Goal: Task Accomplishment & Management: Use online tool/utility

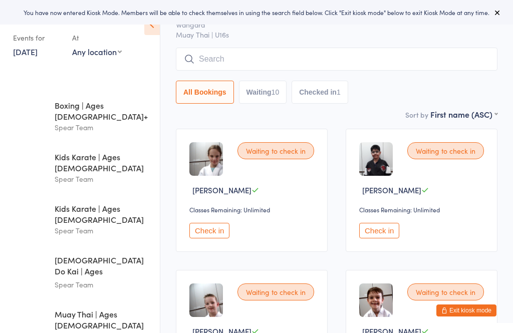
click at [383, 238] on button "Check in" at bounding box center [379, 231] width 40 height 16
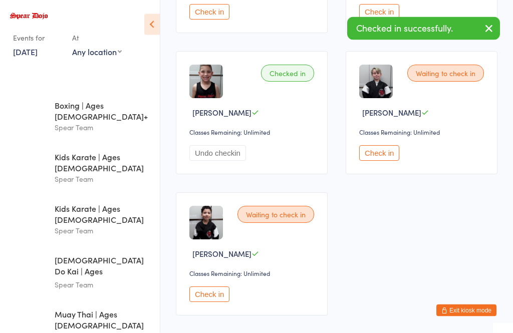
scroll to position [716, 0]
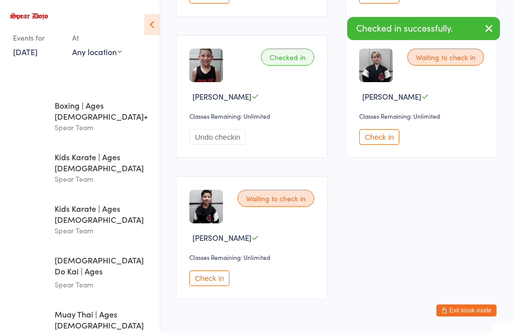
click at [224, 274] on div "Waiting to check in Maximus Bernab Classes Remaining: Unlimited Check in" at bounding box center [252, 237] width 152 height 123
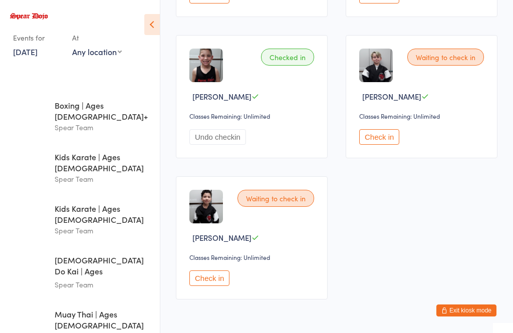
click at [218, 283] on button "Check in" at bounding box center [209, 278] width 40 height 16
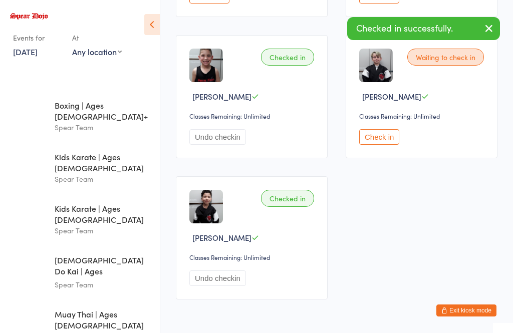
click at [388, 134] on button "Check in" at bounding box center [379, 137] width 40 height 16
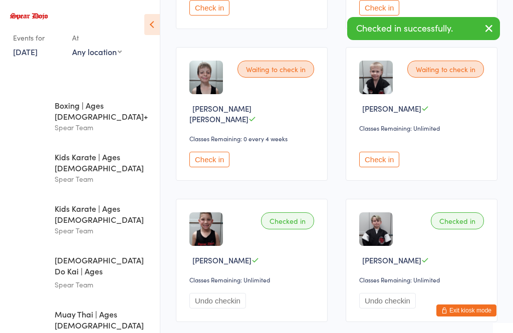
click at [383, 167] on button "Check in" at bounding box center [379, 160] width 40 height 16
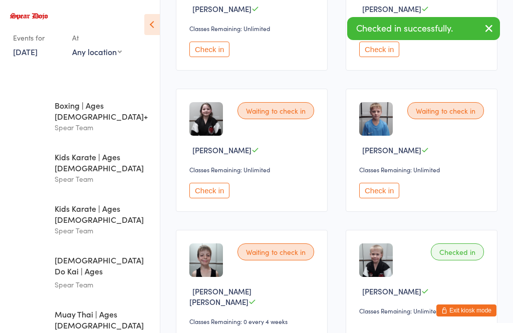
click at [388, 198] on button "Check in" at bounding box center [379, 191] width 40 height 16
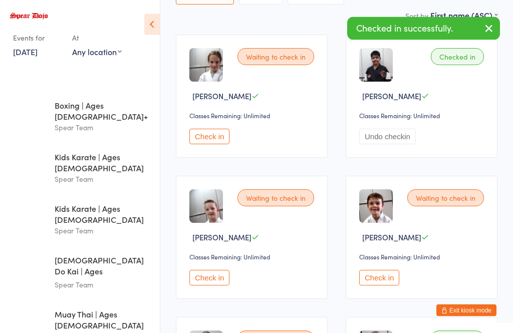
scroll to position [134, 0]
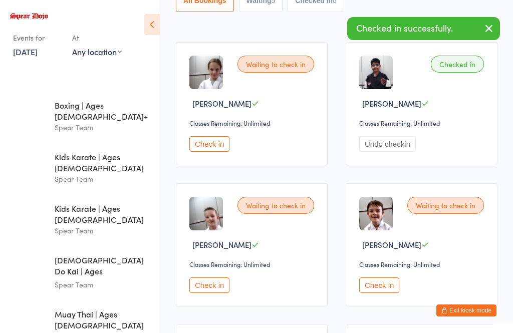
click at [390, 290] on button "Check in" at bounding box center [379, 285] width 40 height 16
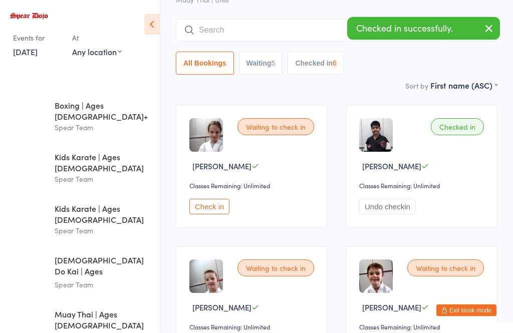
scroll to position [71, 0]
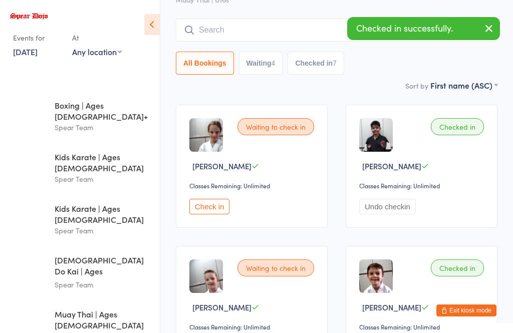
click at [32, 53] on link "[DATE]" at bounding box center [25, 51] width 25 height 11
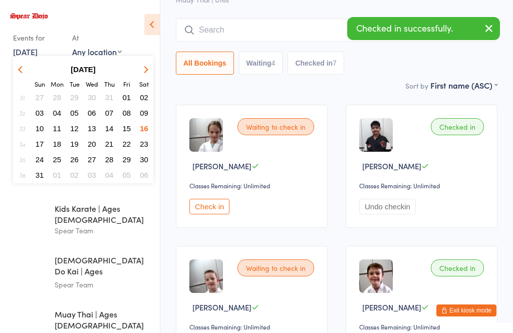
click at [54, 128] on span "11" at bounding box center [57, 128] width 9 height 9
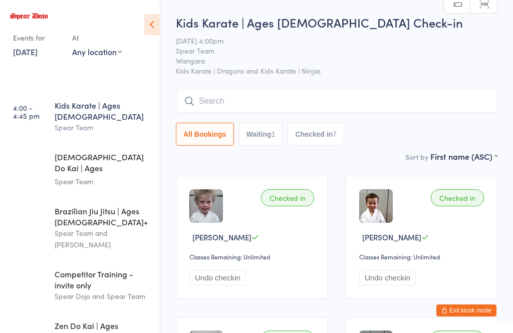
click at [28, 57] on link "[DATE]" at bounding box center [25, 51] width 25 height 11
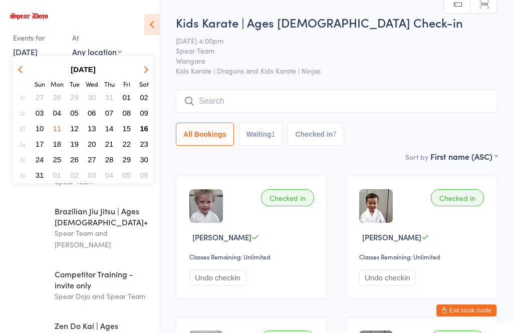
click at [75, 127] on span "12" at bounding box center [74, 128] width 9 height 9
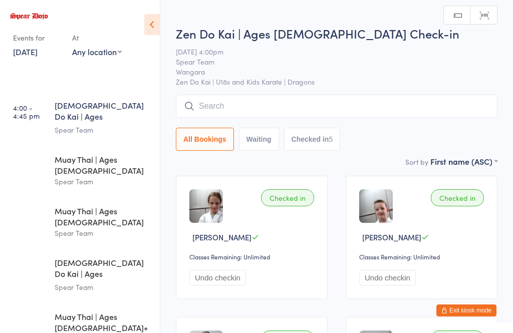
click at [58, 145] on div "Muay Thai | Ages [DEMOGRAPHIC_DATA] Spear Team" at bounding box center [107, 170] width 105 height 51
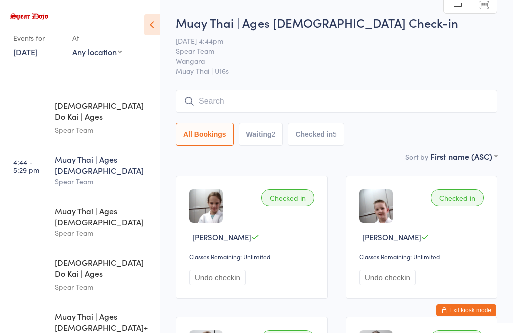
click at [32, 45] on div "Events for" at bounding box center [37, 38] width 49 height 17
click at [29, 57] on link "[DATE]" at bounding box center [25, 51] width 25 height 11
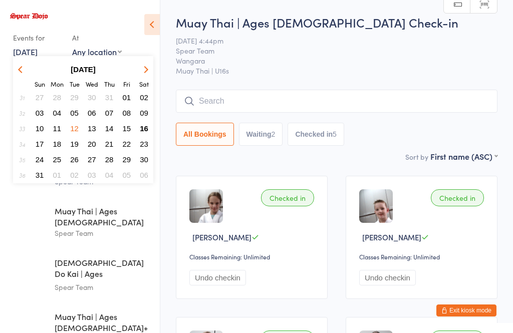
click at [75, 111] on span "05" at bounding box center [74, 113] width 9 height 9
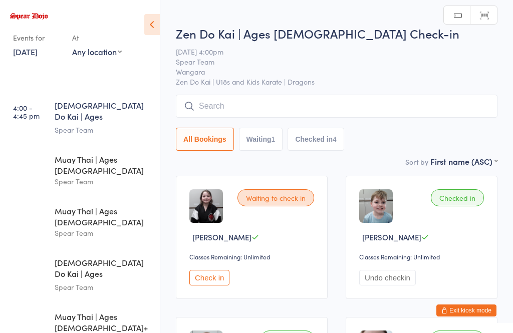
click at [66, 154] on div "Muay Thai | Ages [DEMOGRAPHIC_DATA]" at bounding box center [103, 165] width 97 height 22
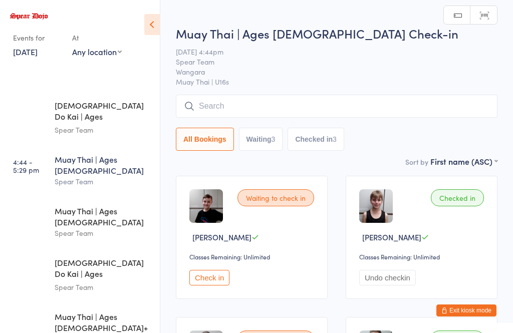
click at [55, 197] on div "Muay Thai | Ages [DEMOGRAPHIC_DATA] Spear Team" at bounding box center [107, 222] width 105 height 51
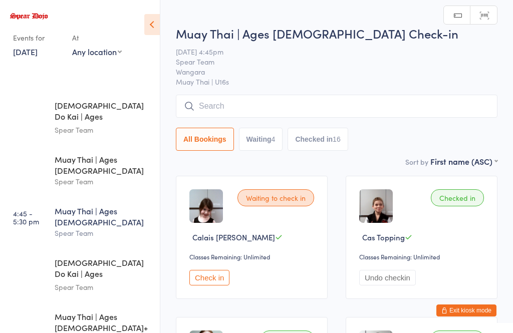
click at [26, 57] on link "[DATE]" at bounding box center [25, 51] width 25 height 11
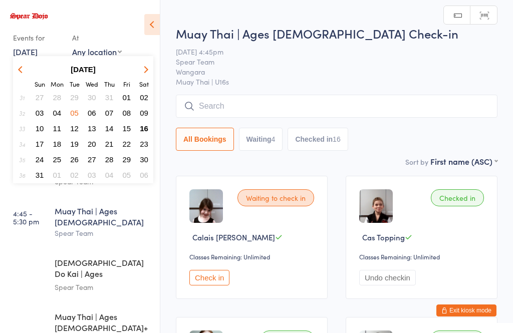
click at [144, 125] on button "16" at bounding box center [144, 129] width 16 height 14
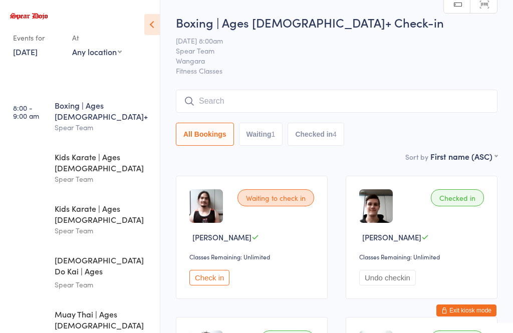
click at [52, 194] on link "9:00 - 9:45 am Kids Karate | Ages [DEMOGRAPHIC_DATA] Spear Team" at bounding box center [81, 219] width 157 height 51
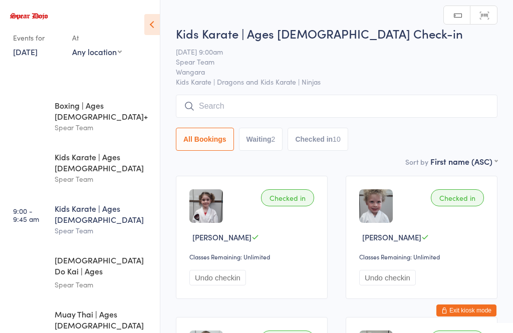
click at [66, 246] on div "Zen Do Kai | Ages [DEMOGRAPHIC_DATA] Spear Team" at bounding box center [107, 272] width 105 height 53
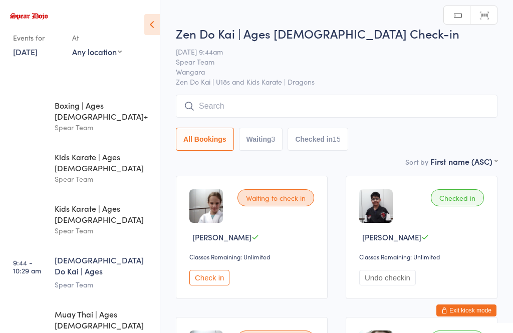
click at [54, 300] on link "9:45 - 10:30 am Muay Thai | Ages [DEMOGRAPHIC_DATA] Spear Team" at bounding box center [81, 325] width 157 height 51
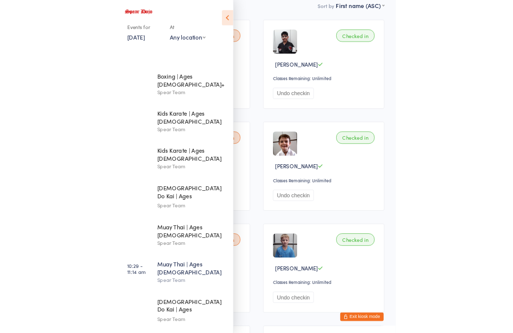
scroll to position [212, 0]
